Goal: Task Accomplishment & Management: Manage account settings

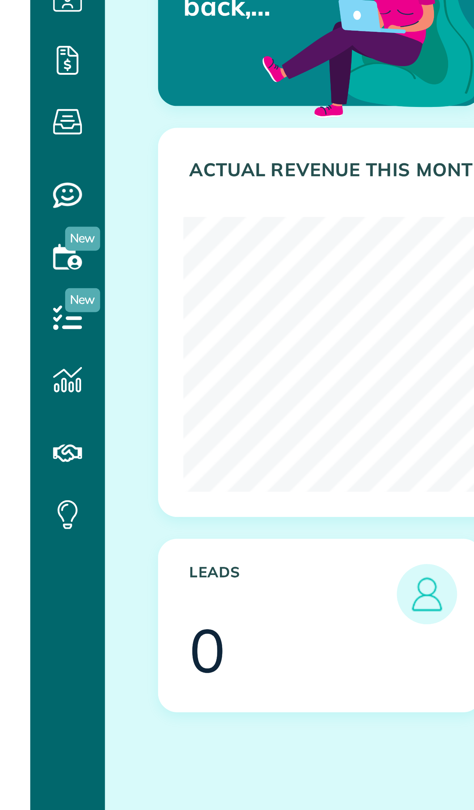
scroll to position [968, 23]
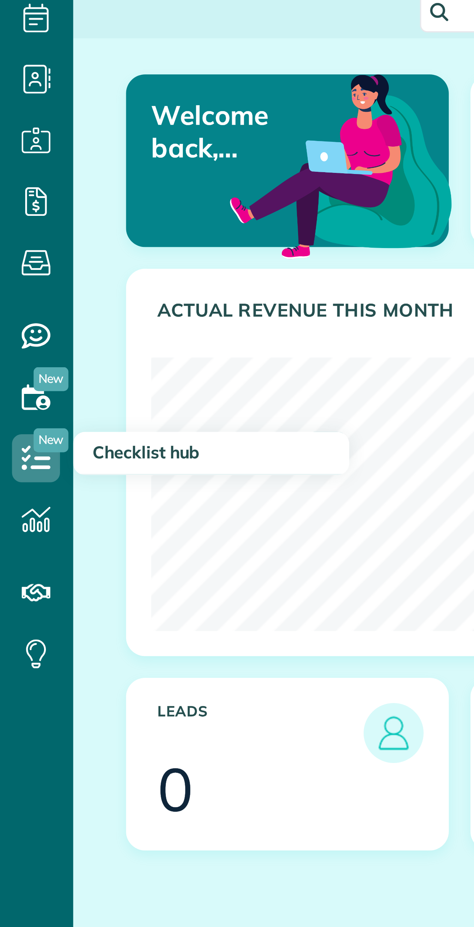
click at [10, 187] on icon at bounding box center [11, 194] width 15 height 15
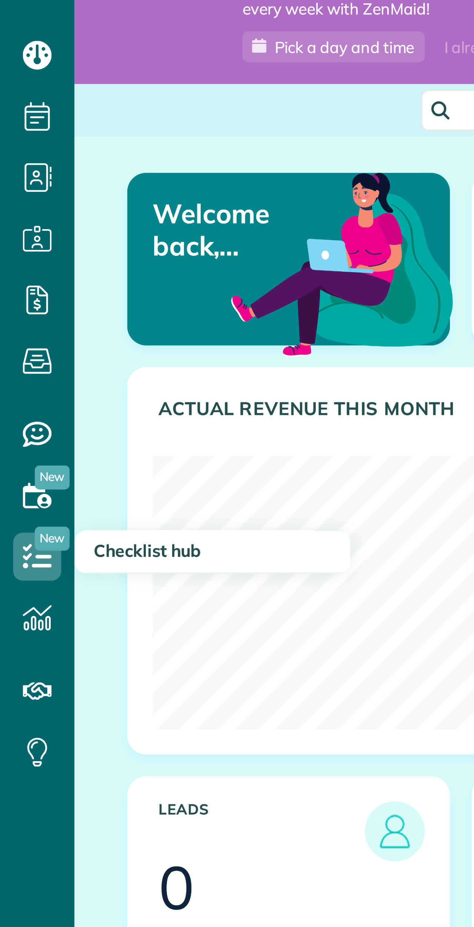
click at [14, 187] on icon at bounding box center [11, 194] width 15 height 15
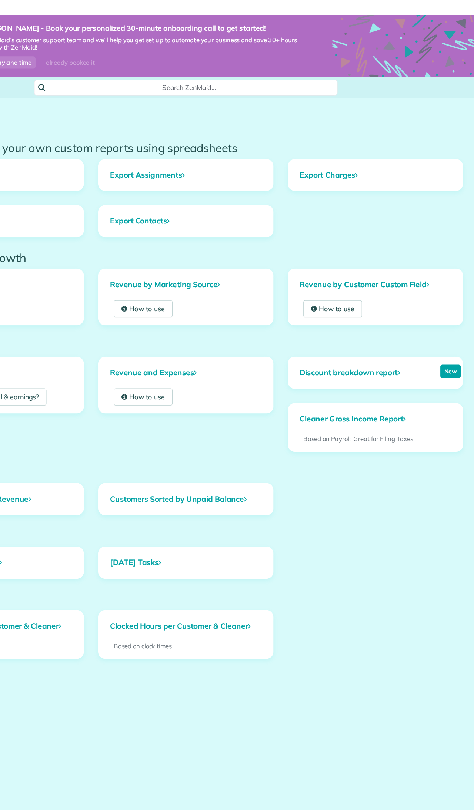
scroll to position [810, 23]
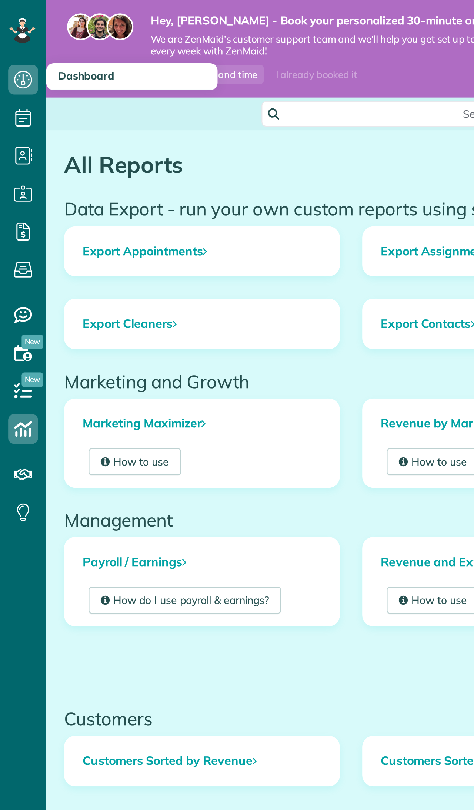
click at [20, 45] on link "Dashboard" at bounding box center [11, 39] width 23 height 19
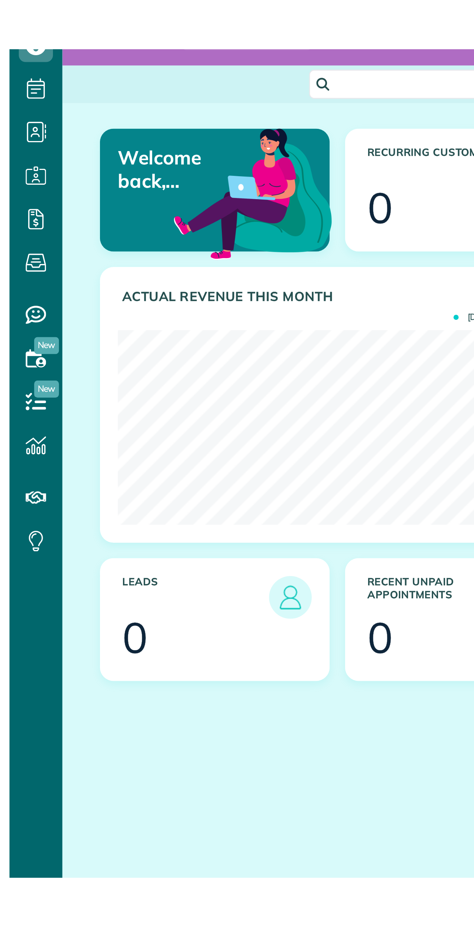
scroll to position [968, 23]
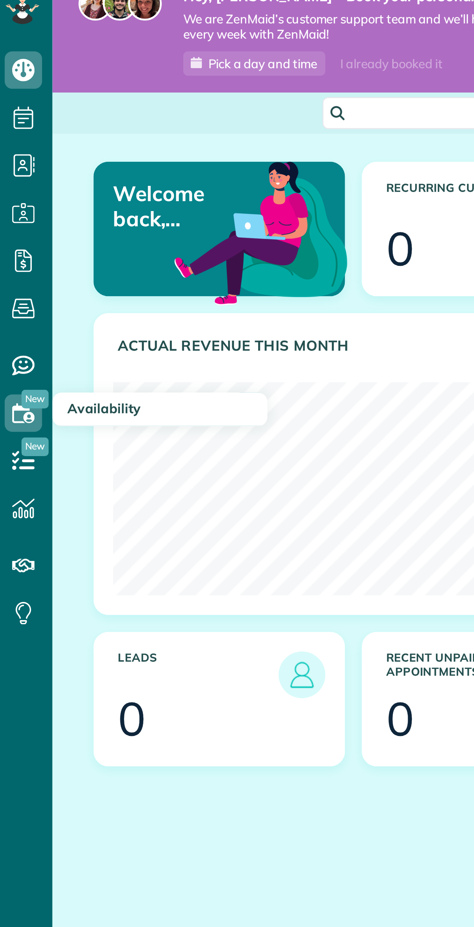
click at [19, 166] on link "Availability" at bounding box center [11, 175] width 23 height 19
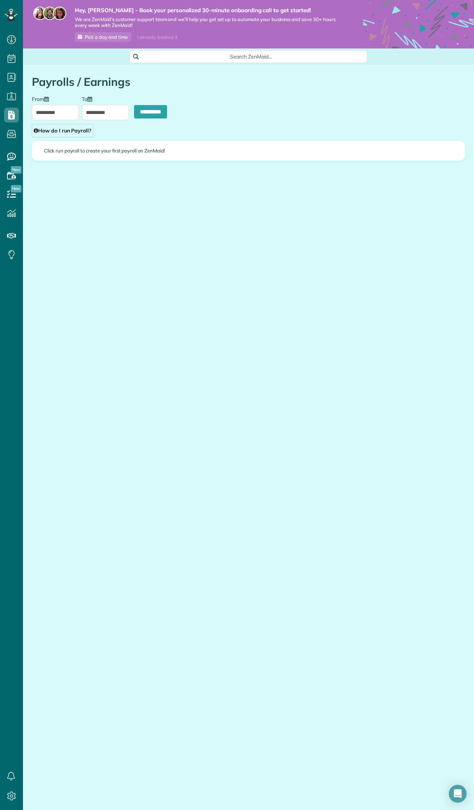
type input "**********"
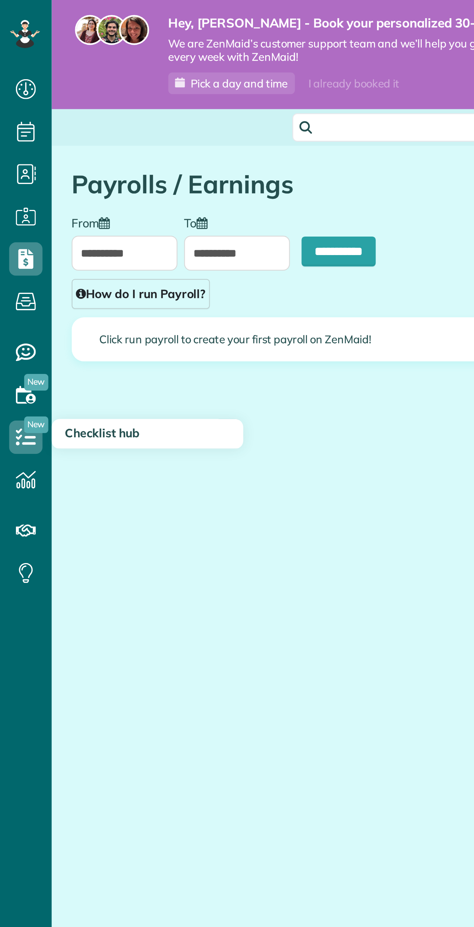
scroll to position [968, 23]
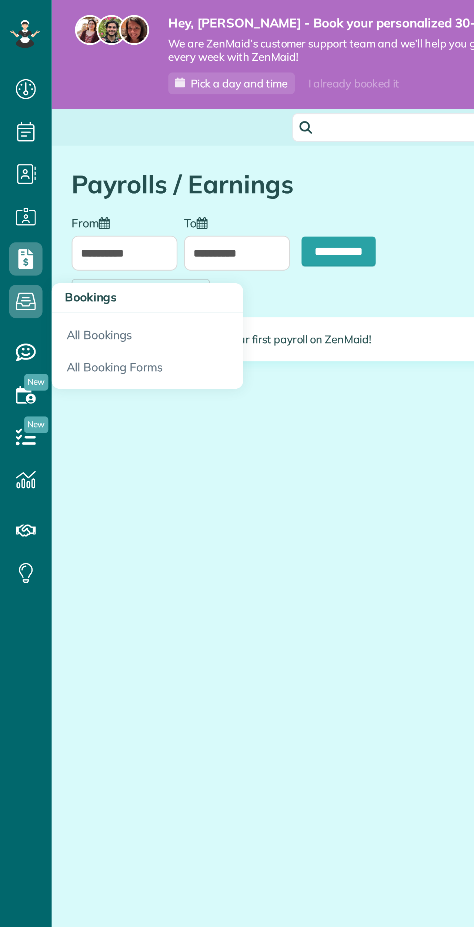
click at [66, 164] on link "All Booking Forms" at bounding box center [65, 164] width 85 height 17
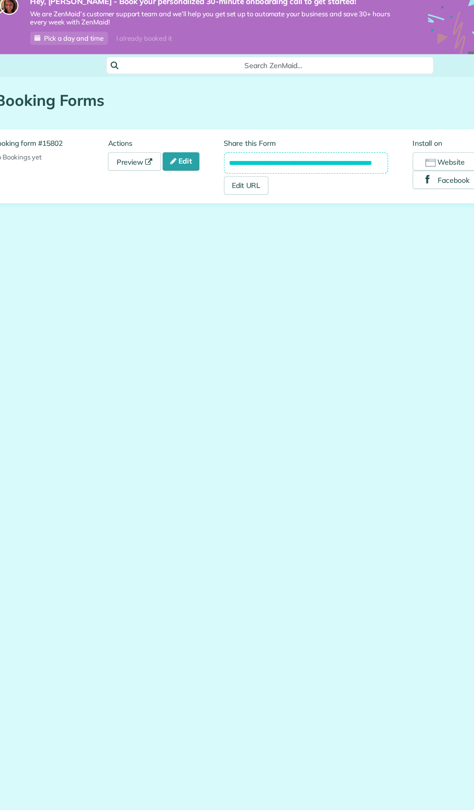
scroll to position [811, 23]
click at [171, 120] on link "Edit" at bounding box center [184, 126] width 27 height 13
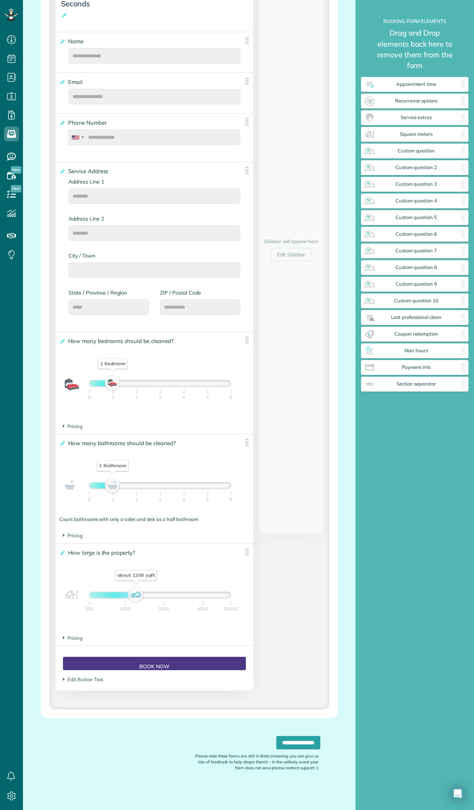
scroll to position [218, 0]
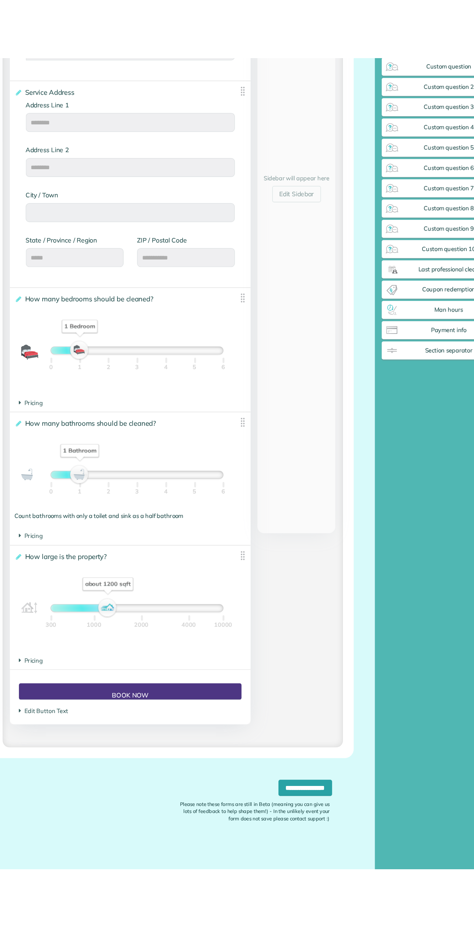
scroll to position [986, 107]
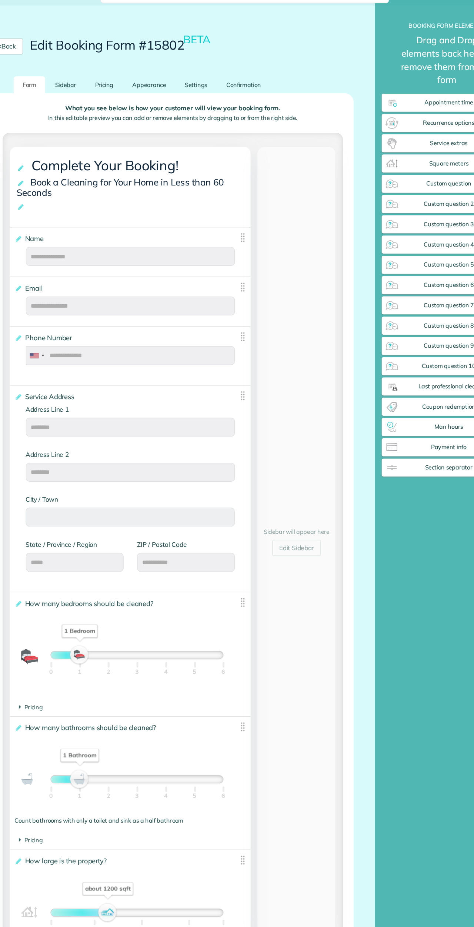
click at [56, 698] on footer "Pricing The base price per bathroom is $" at bounding box center [155, 690] width 198 height 14
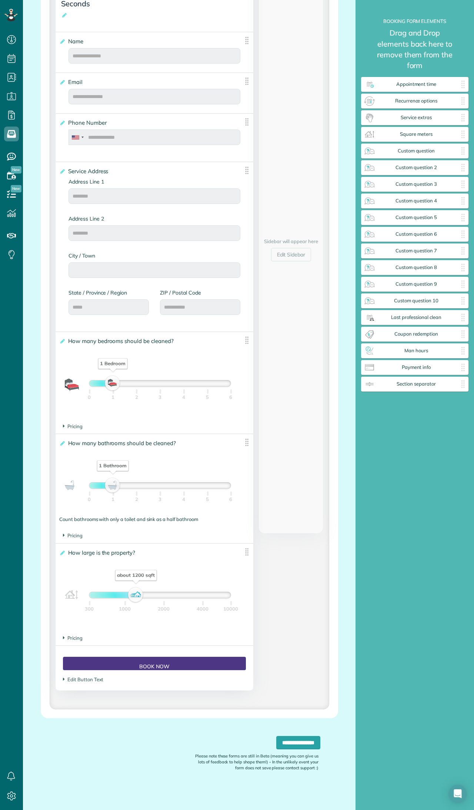
scroll to position [218, 0]
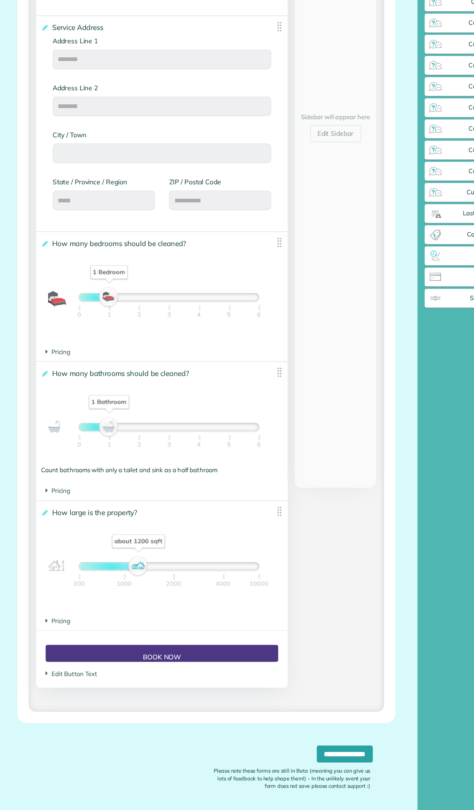
click at [63, 635] on section "Pricing The base price per 100 sqft is $" at bounding box center [154, 638] width 183 height 7
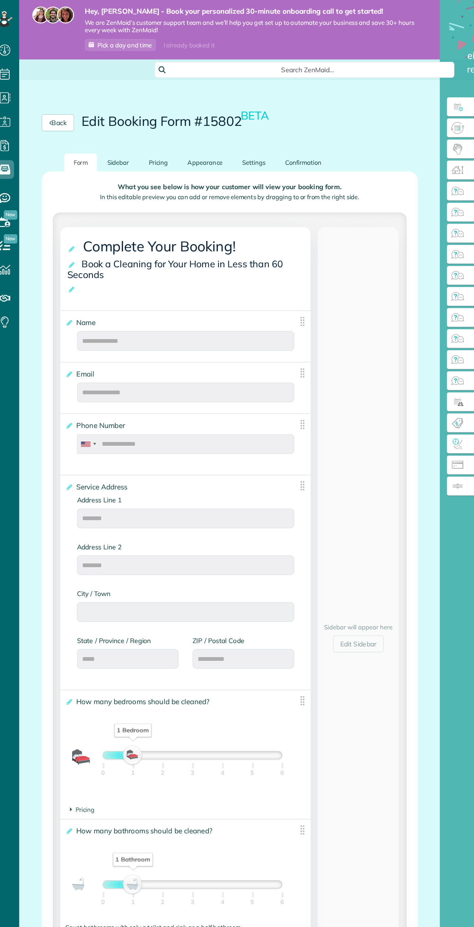
scroll to position [986, 107]
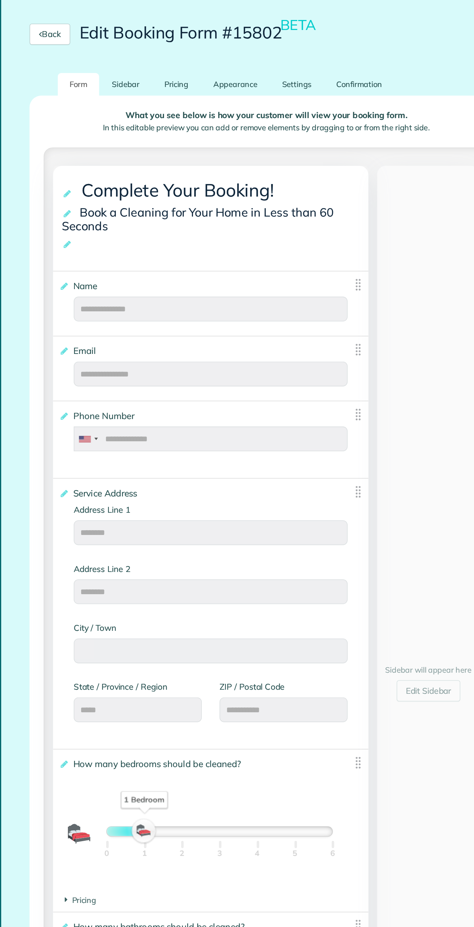
click at [122, 121] on link "Pricing" at bounding box center [133, 128] width 30 height 14
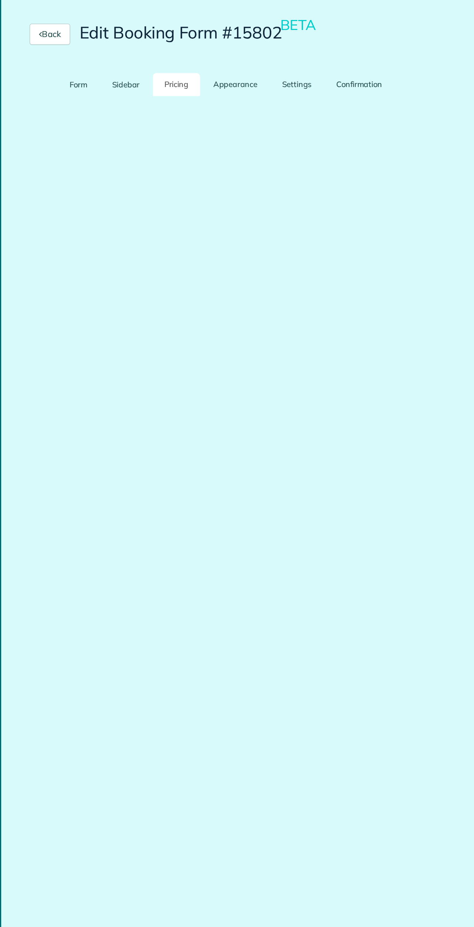
scroll to position [0, 0]
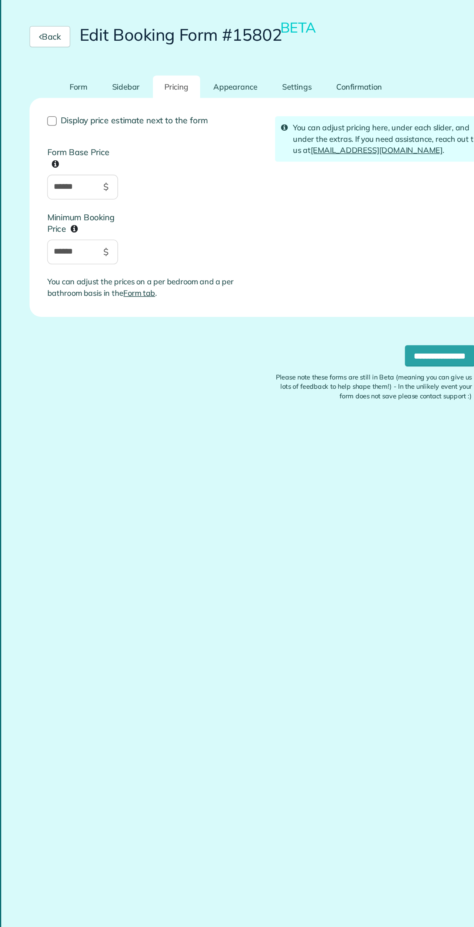
click at [52, 148] on div at bounding box center [55, 151] width 6 height 6
click at [192, 123] on link "Settings" at bounding box center [208, 130] width 33 height 14
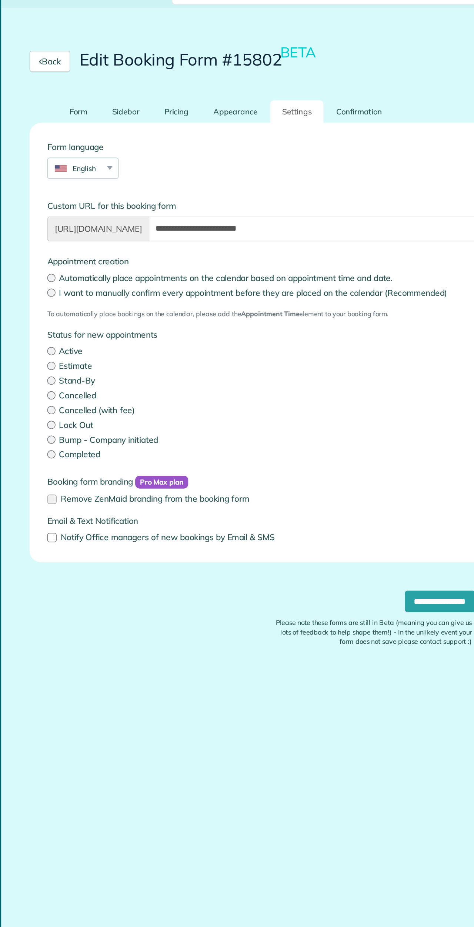
click at [226, 123] on link "Confirmation" at bounding box center [248, 130] width 44 height 14
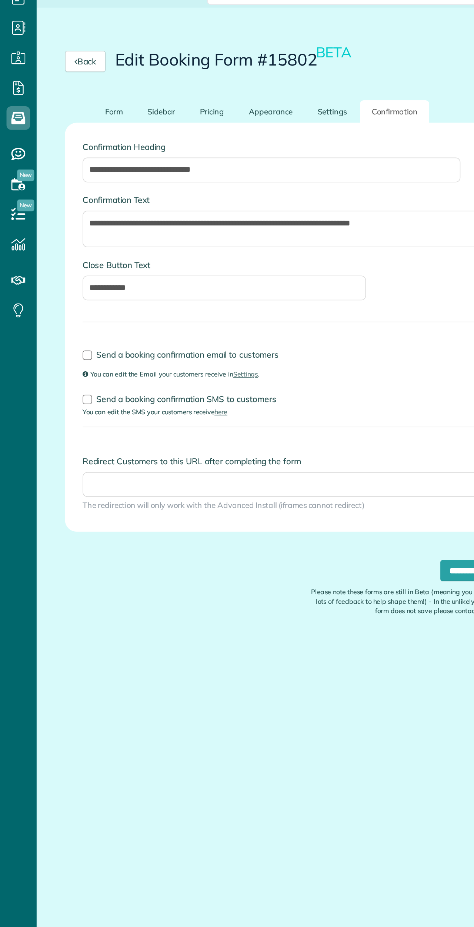
click at [280, 411] on input "**********" at bounding box center [298, 417] width 44 height 13
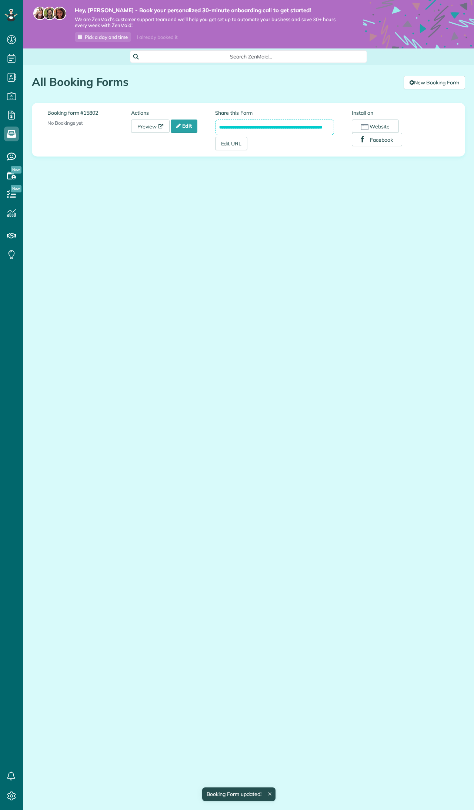
scroll to position [3, 3]
click at [134, 138] on div "**********" at bounding box center [248, 129] width 402 height 41
click at [144, 131] on link "Preview" at bounding box center [150, 126] width 38 height 13
